Goal: Task Accomplishment & Management: Use online tool/utility

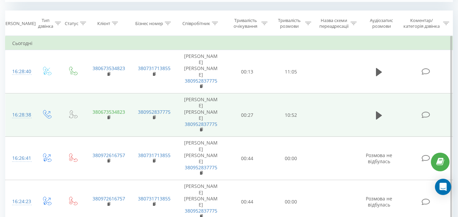
scroll to position [271, 0]
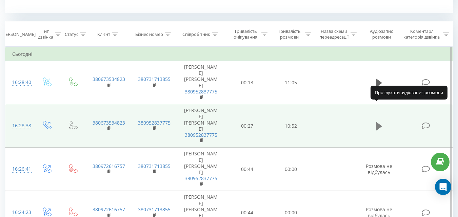
click at [380, 122] on icon at bounding box center [379, 126] width 6 height 8
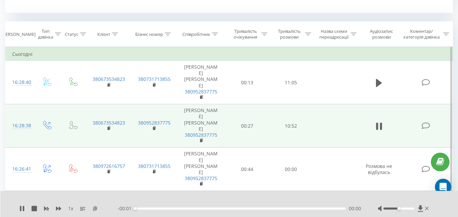
click at [93, 208] on icon at bounding box center [95, 208] width 6 height 5
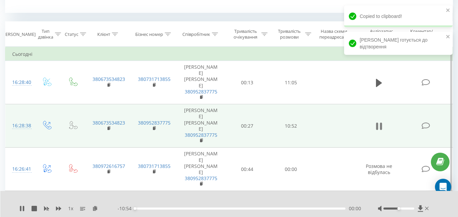
click at [378, 122] on icon at bounding box center [379, 126] width 6 height 9
